Goal: Register for event/course

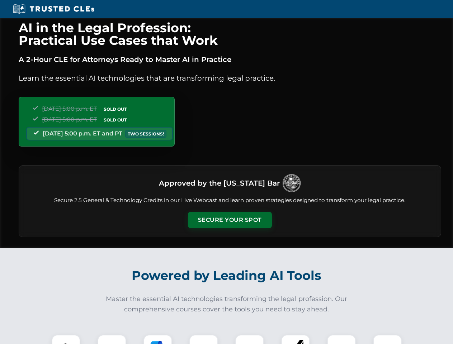
click at [229, 220] on button "Secure Your Spot" at bounding box center [230, 220] width 84 height 16
click at [66, 340] on img at bounding box center [66, 349] width 21 height 21
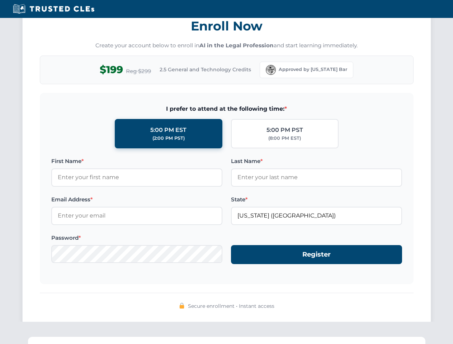
scroll to position [704, 0]
